Goal: Find specific page/section: Find specific page/section

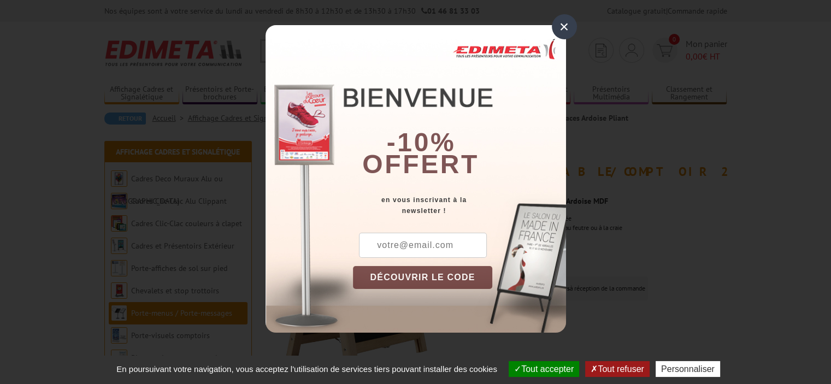
click at [569, 25] on div "×" at bounding box center [564, 26] width 25 height 25
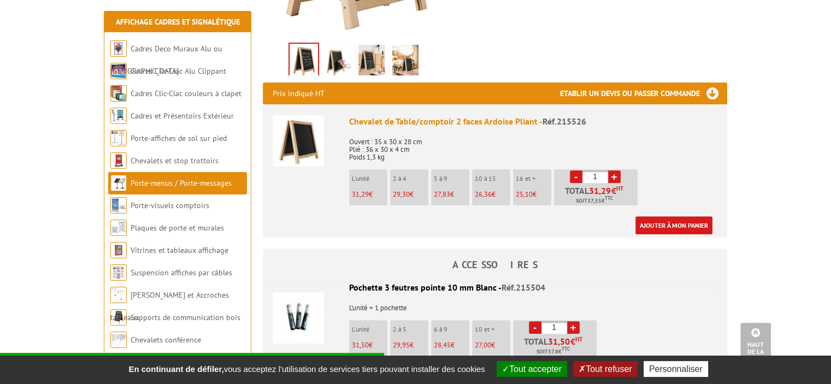
scroll to position [437, 0]
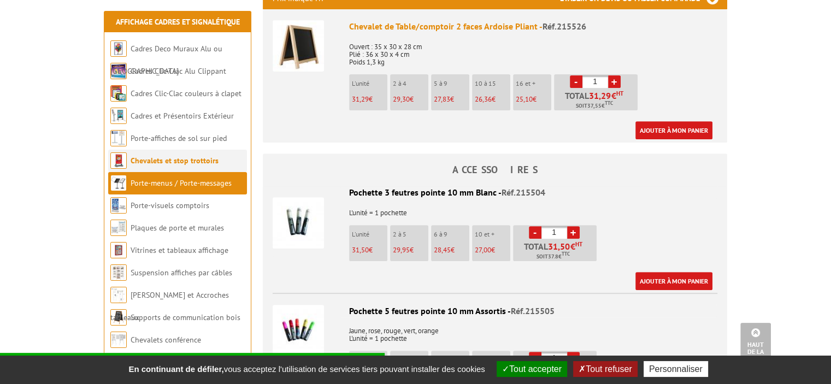
click at [171, 168] on li "Chevalets et stop trottoirs" at bounding box center [177, 161] width 139 height 22
click at [172, 166] on link "Chevalets et stop trottoirs" at bounding box center [175, 161] width 88 height 10
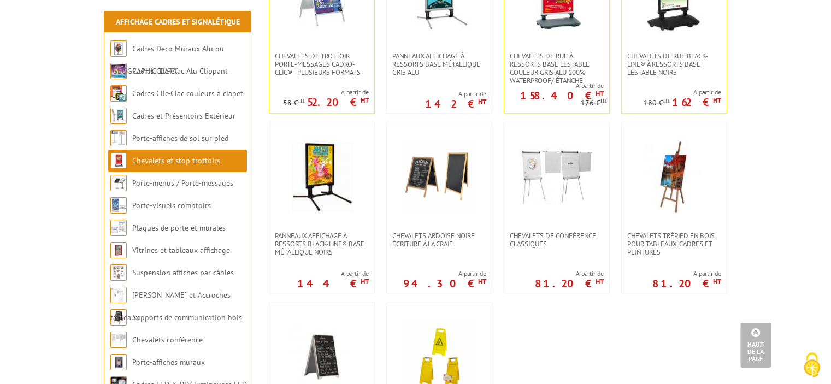
scroll to position [929, 0]
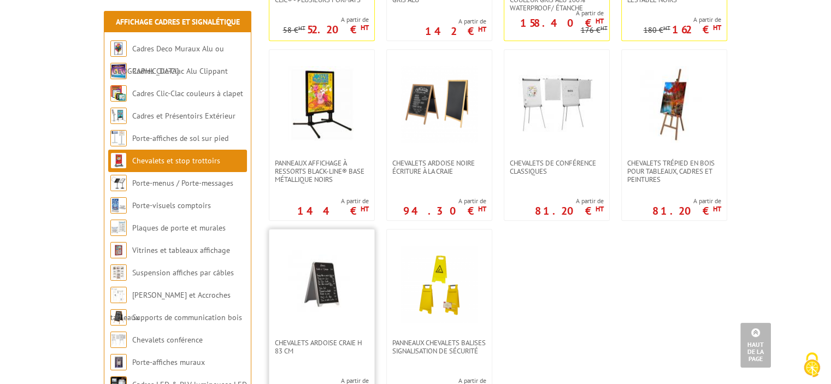
click at [323, 291] on img at bounding box center [322, 284] width 76 height 76
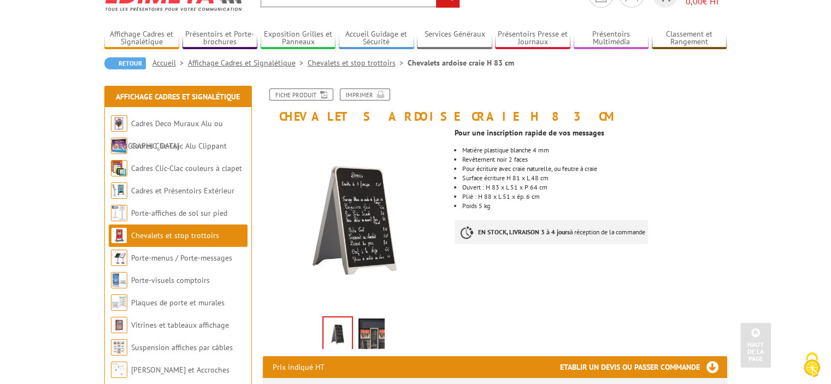
scroll to position [55, 0]
